Goal: Task Accomplishment & Management: Manage account settings

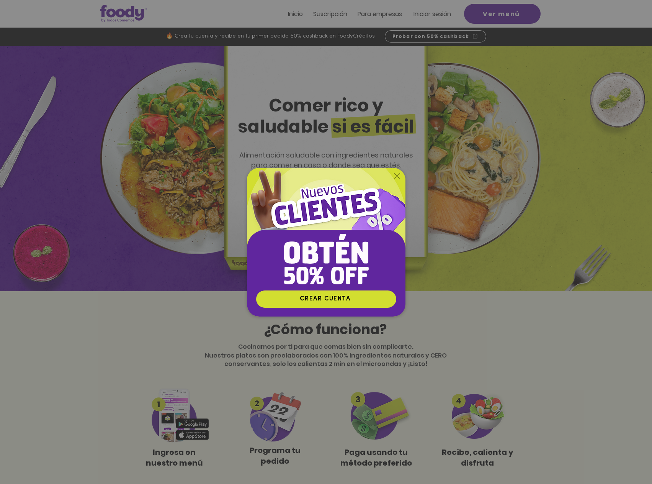
click at [397, 178] on icon "Volver al sitio" at bounding box center [397, 176] width 6 height 6
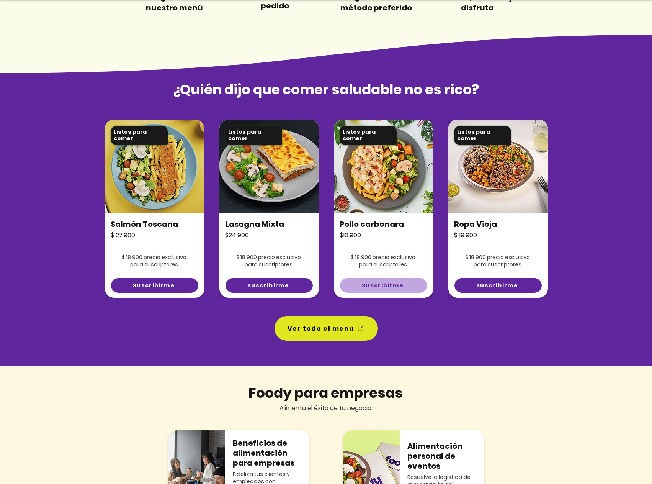
scroll to position [574, 0]
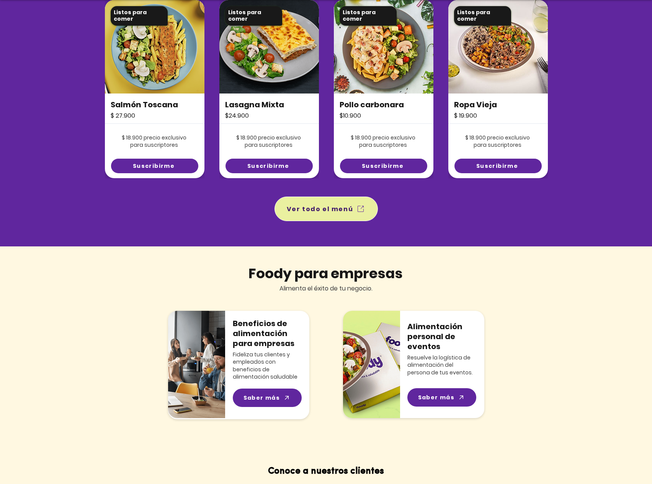
click at [318, 211] on span "Ver todo el menú" at bounding box center [320, 209] width 67 height 10
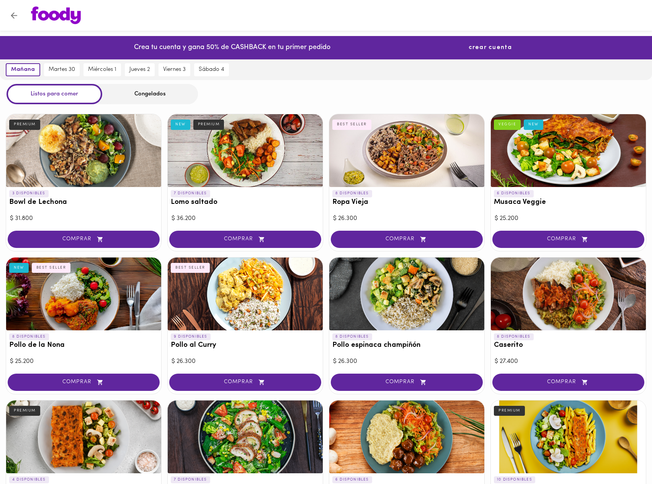
click at [486, 47] on span "crear cuenta" at bounding box center [491, 47] width 44 height 7
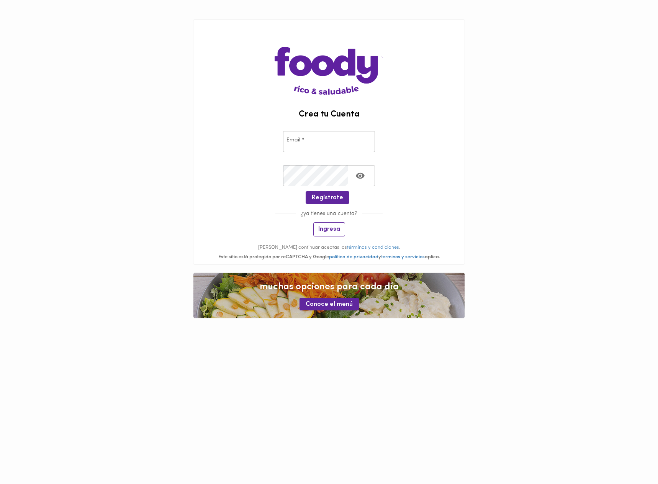
click at [326, 229] on span "Ingresa" at bounding box center [329, 229] width 22 height 7
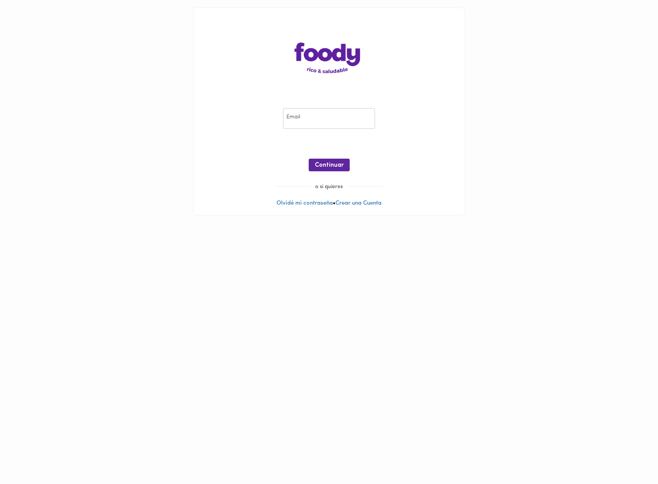
click at [331, 118] on input "email" at bounding box center [329, 118] width 92 height 21
type input "ricardo.montanob@gmail.com"
click at [335, 165] on span "Continuar" at bounding box center [329, 165] width 29 height 7
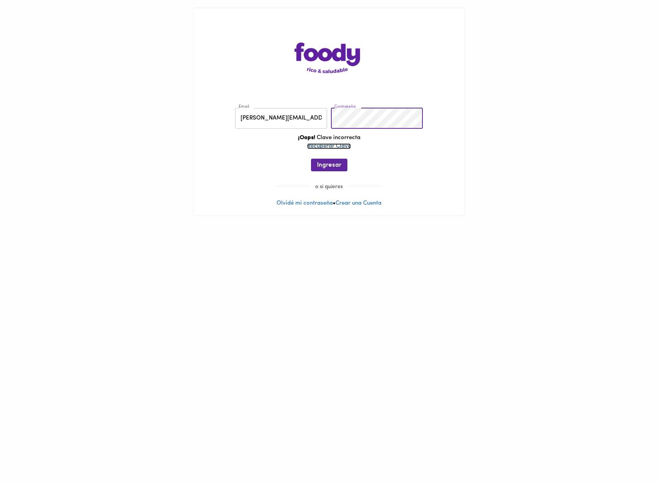
click at [344, 143] on link "Recuperar Clave" at bounding box center [329, 146] width 44 height 6
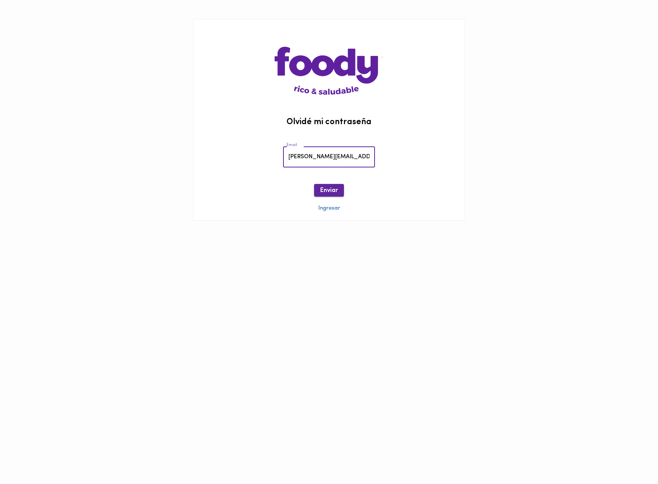
click at [324, 190] on span "Enviar" at bounding box center [329, 190] width 18 height 7
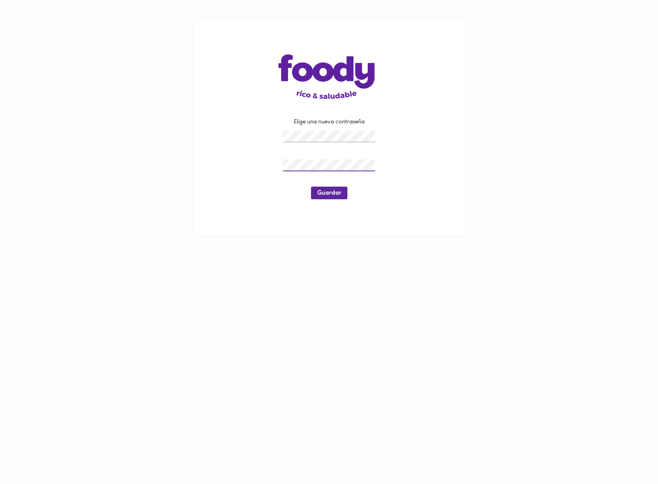
click at [350, 142] on div at bounding box center [329, 137] width 96 height 16
click at [349, 142] on div at bounding box center [329, 137] width 96 height 16
click at [324, 198] on button "Guardar" at bounding box center [329, 193] width 36 height 13
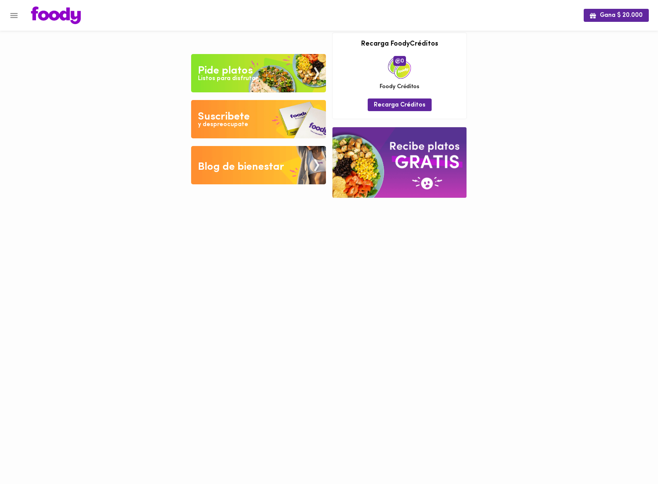
click at [284, 125] on img at bounding box center [258, 119] width 135 height 38
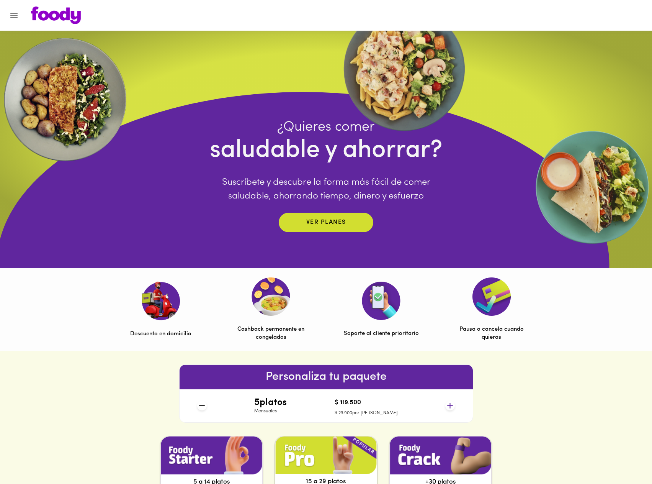
click at [450, 403] on icon at bounding box center [450, 406] width 10 height 10
click at [451, 406] on icon at bounding box center [450, 406] width 10 height 10
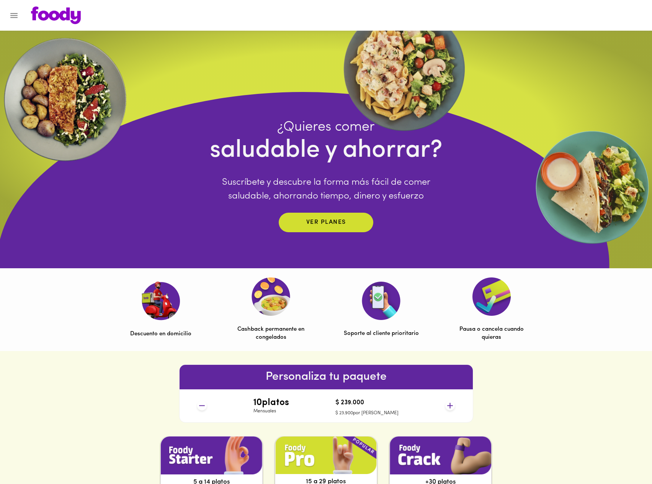
click at [451, 406] on icon at bounding box center [450, 406] width 10 height 10
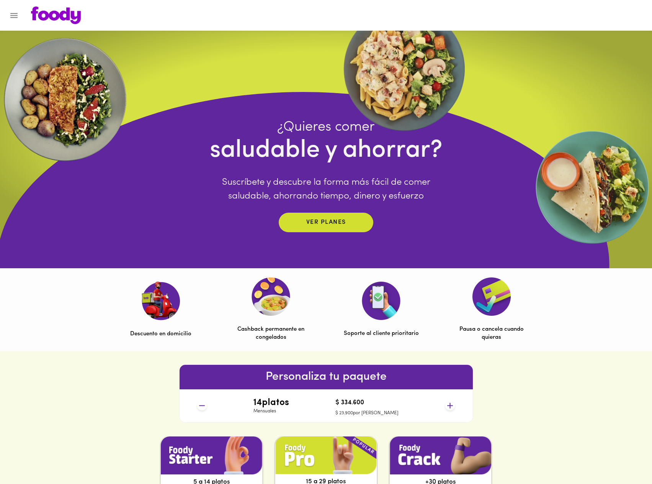
click at [451, 406] on icon at bounding box center [450, 406] width 10 height 10
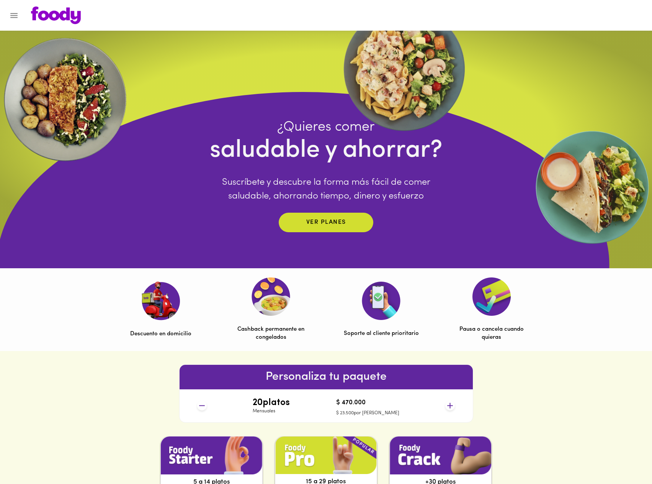
click at [8, 255] on div "¿Quieres comer saludable y ahorrar? Suscríbete y descubre la forma más fácil de…" at bounding box center [326, 264] width 766 height 345
